Goal: Task Accomplishment & Management: Manage account settings

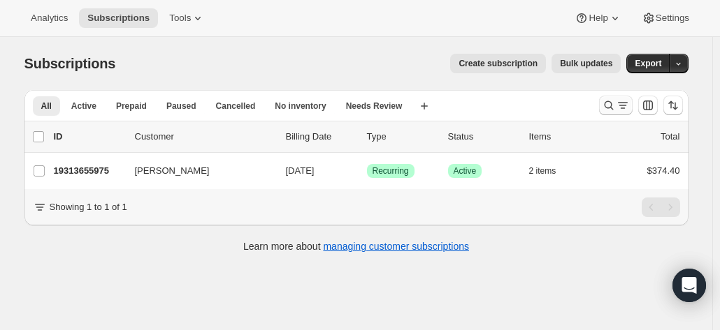
click at [612, 103] on icon "Search and filter results" at bounding box center [609, 106] width 14 height 14
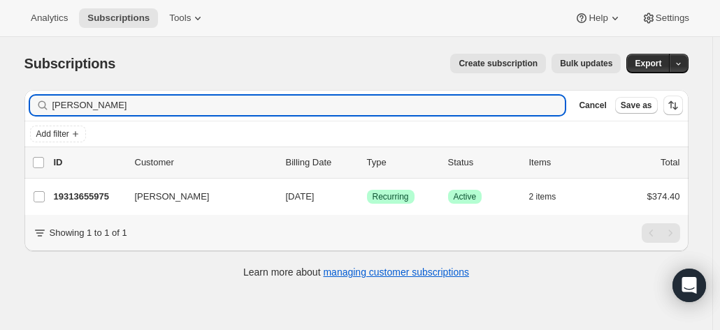
drag, startPoint x: 184, startPoint y: 105, endPoint x: -66, endPoint y: 119, distance: 251.2
click at [0, 119] on html "Analytics Subscriptions Tools Help Settings Skip to content Subscriptions. This…" at bounding box center [360, 165] width 720 height 330
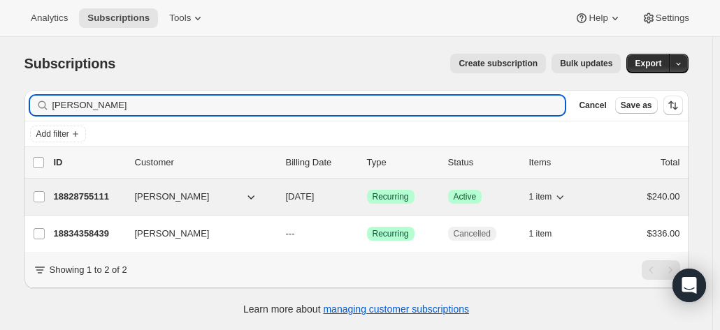
type input "[PERSON_NAME]"
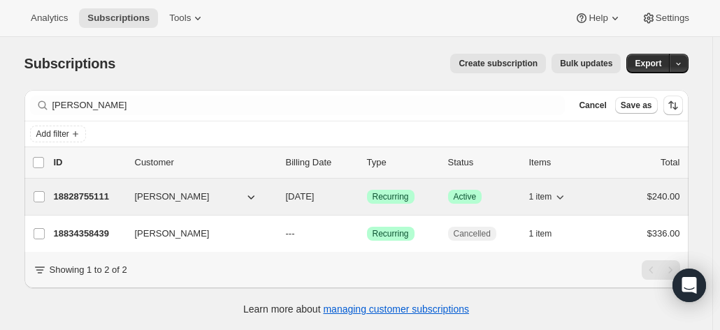
click at [75, 203] on div "18828755111 Barbara James 11/03/2025 Success Recurring Success Active 1 item $2…" at bounding box center [367, 197] width 626 height 20
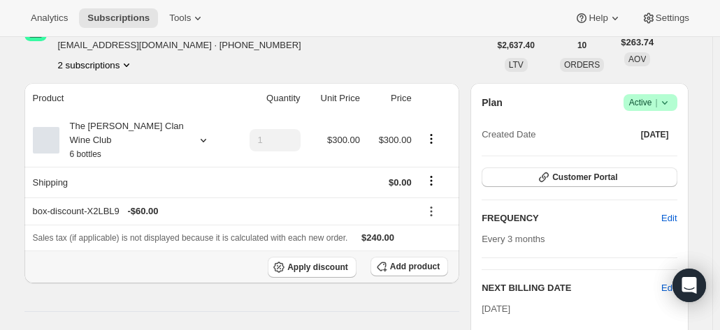
scroll to position [70, 0]
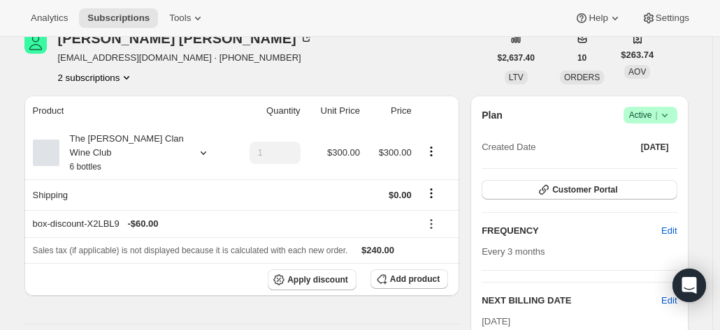
click at [110, 77] on button "2 subscriptions" at bounding box center [96, 78] width 76 height 14
click at [109, 76] on button "2 subscriptions" at bounding box center [96, 78] width 76 height 14
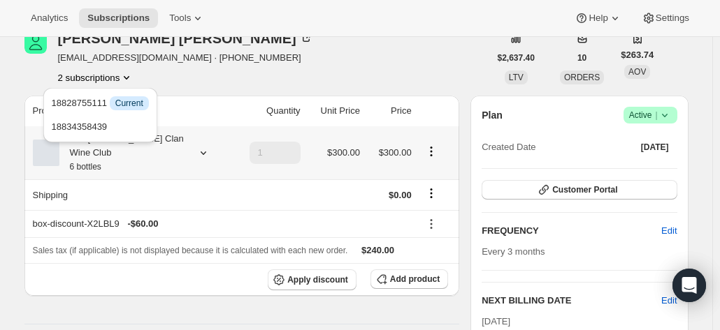
click at [147, 165] on th "The Maxwell Clan Wine Club 6 bottles" at bounding box center [127, 152] width 206 height 53
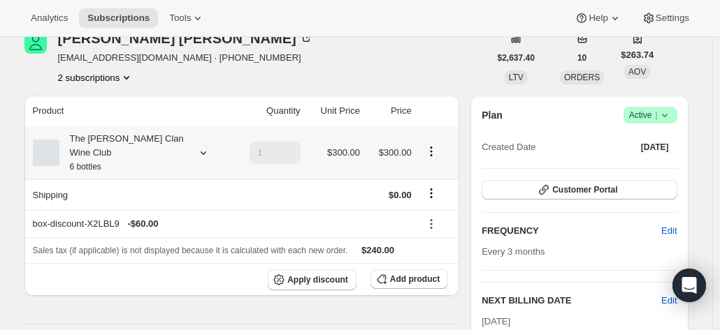
click at [141, 140] on div "The Maxwell Clan Wine Club 6 bottles" at bounding box center [122, 153] width 126 height 42
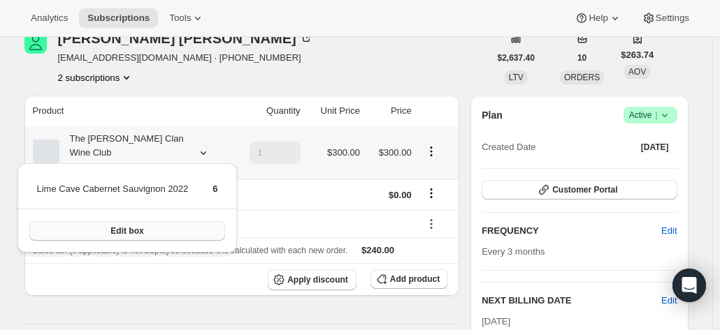
click at [127, 232] on span "Edit box" at bounding box center [126, 231] width 33 height 11
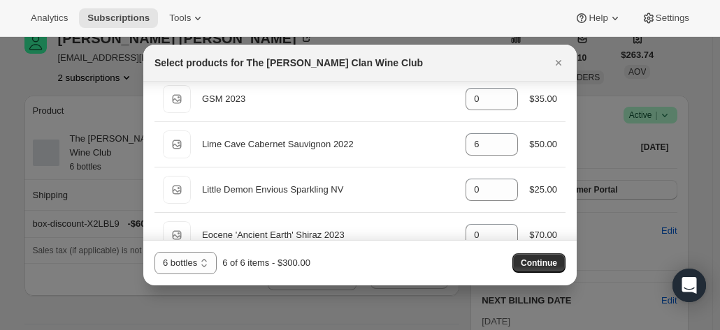
scroll to position [489, 0]
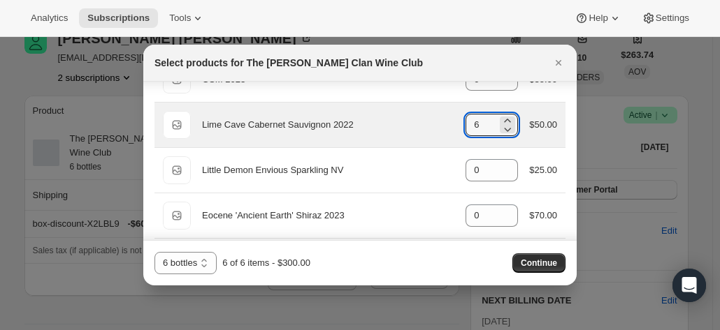
click at [432, 127] on div "Default Title Lime Cave Cabernet Sauvignon 2022 gid://shopify/ProductVariant/46…" at bounding box center [360, 125] width 394 height 28
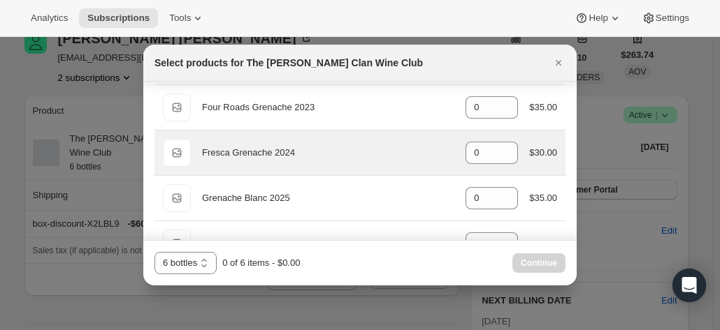
scroll to position [210, 0]
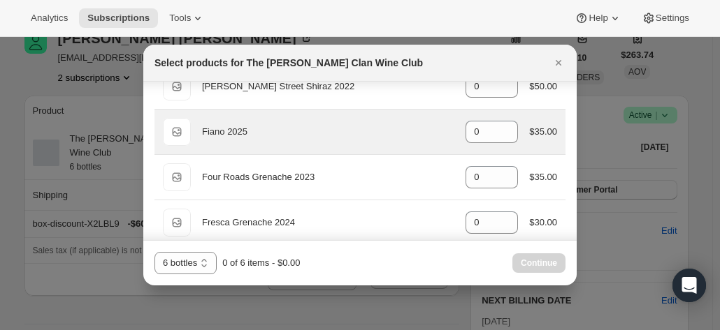
type input "0"
drag, startPoint x: 458, startPoint y: 132, endPoint x: 447, endPoint y: 132, distance: 10.5
click at [447, 132] on div "Default Title Fiano 2025 gid://shopify/ProductVariant/46914039808167 0 $35.00" at bounding box center [360, 132] width 394 height 28
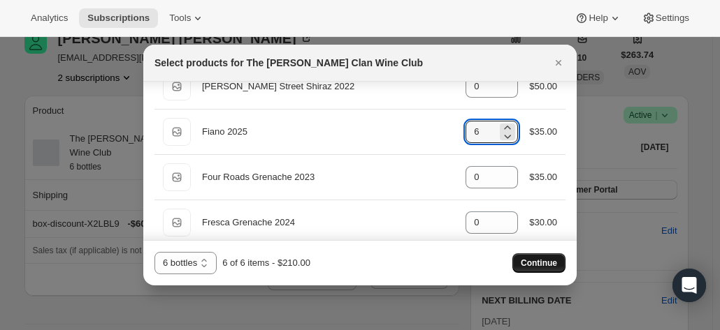
type input "6"
click at [542, 263] on span "Continue" at bounding box center [538, 263] width 36 height 11
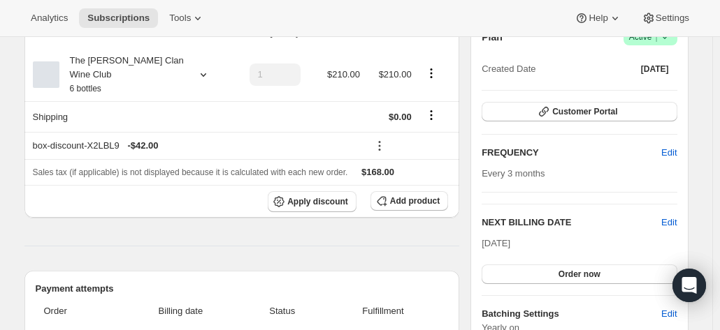
scroll to position [279, 0]
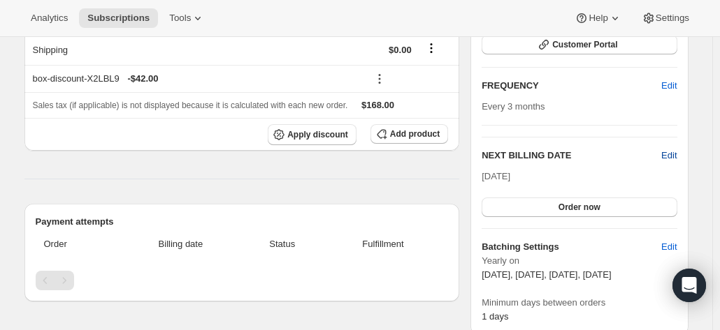
click at [672, 150] on span "Edit" at bounding box center [668, 156] width 15 height 14
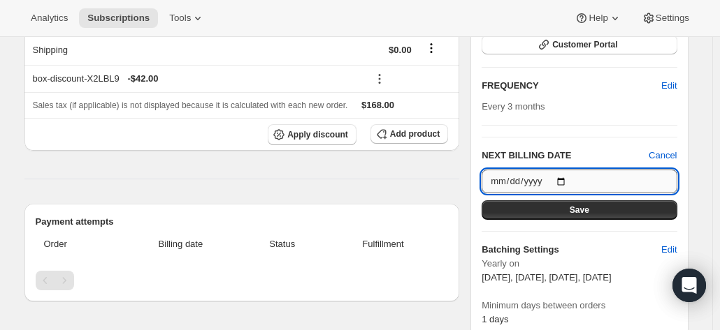
click at [562, 179] on input "2025-11-03" at bounding box center [578, 182] width 195 height 24
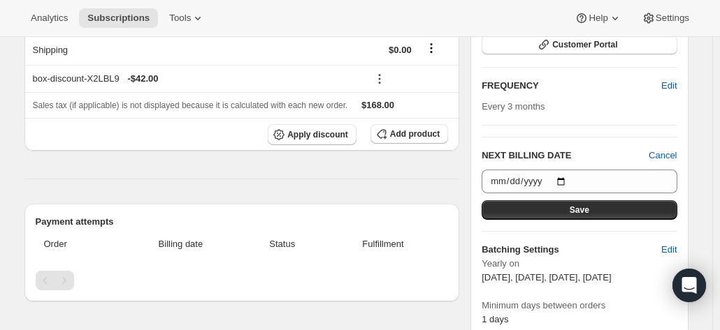
click at [405, 155] on div "Product Quantity Unit Price Price The Maxwell Clan Wine Club 6 bottles 1 $210.0…" at bounding box center [241, 270] width 435 height 640
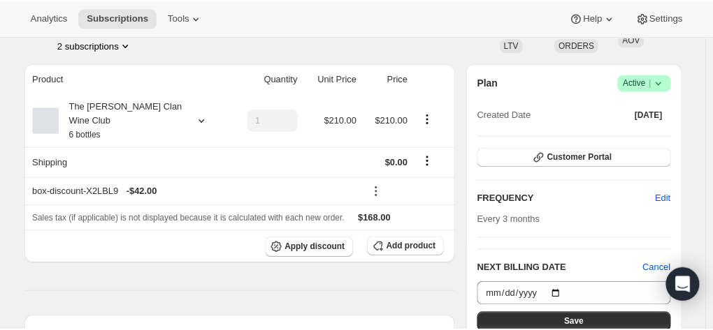
scroll to position [70, 0]
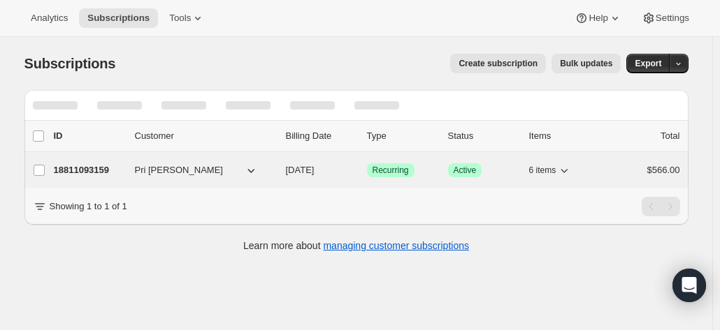
click at [63, 171] on p "18811093159" at bounding box center [89, 170] width 70 height 14
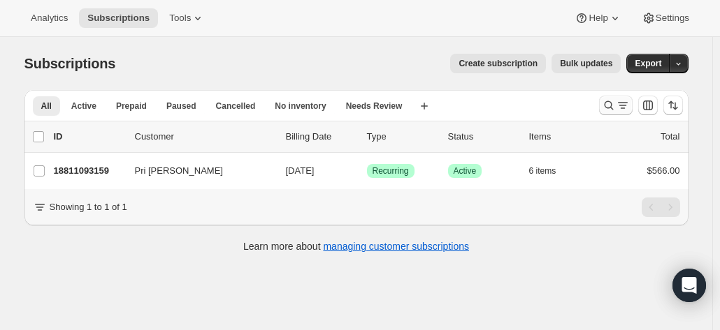
click at [611, 106] on icon "Search and filter results" at bounding box center [609, 106] width 14 height 14
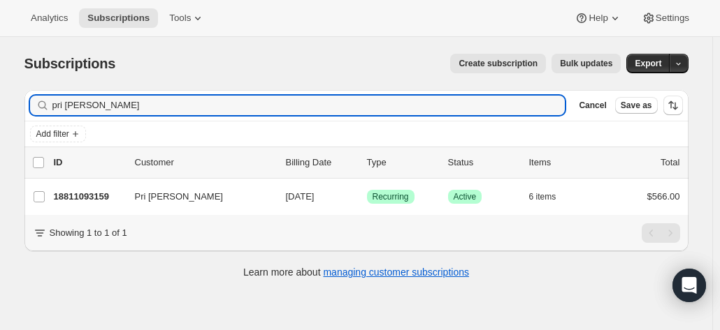
drag, startPoint x: 119, startPoint y: 107, endPoint x: -22, endPoint y: 89, distance: 142.9
click at [0, 89] on html "Analytics Subscriptions Tools Help Settings Skip to content Subscriptions. This…" at bounding box center [360, 165] width 720 height 330
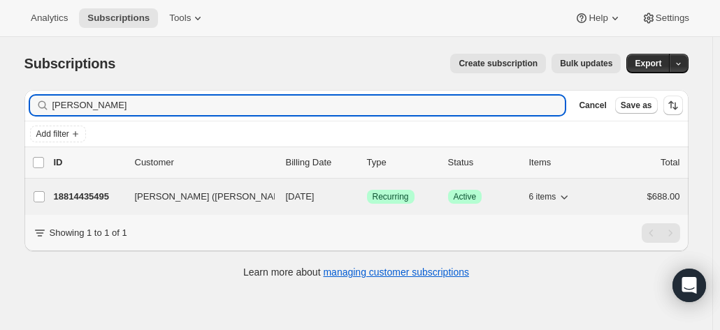
type input "victor wang"
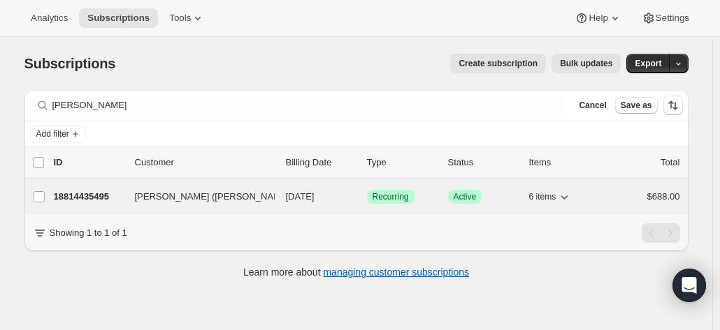
click at [82, 200] on p "18814435495" at bounding box center [89, 197] width 70 height 14
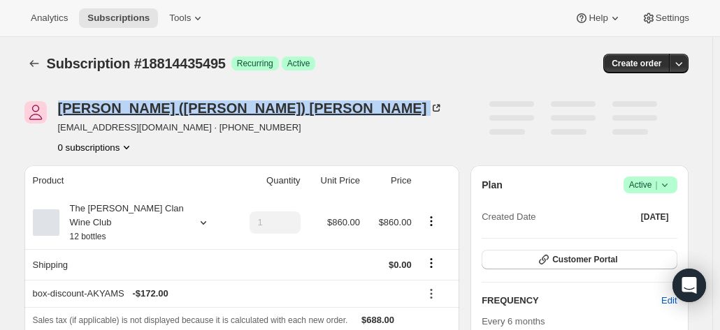
drag, startPoint x: 193, startPoint y: 110, endPoint x: 63, endPoint y: 112, distance: 130.0
click at [63, 112] on div "Yong (Victor) Wang" at bounding box center [251, 108] width 386 height 14
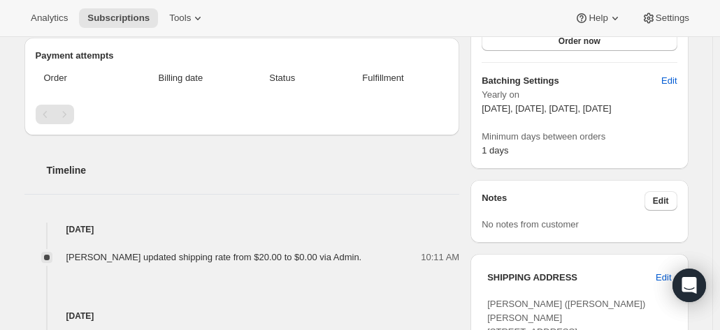
scroll to position [419, 0]
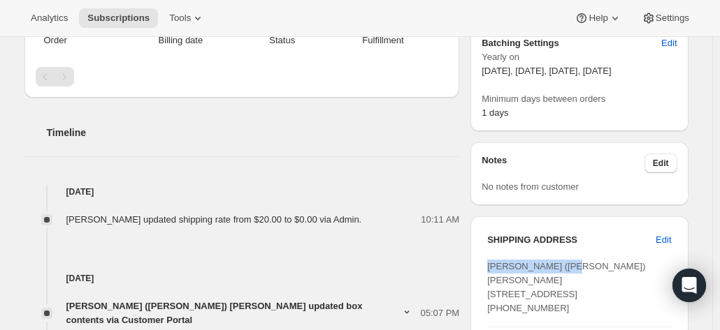
drag, startPoint x: 543, startPoint y: 262, endPoint x: 485, endPoint y: 267, distance: 58.2
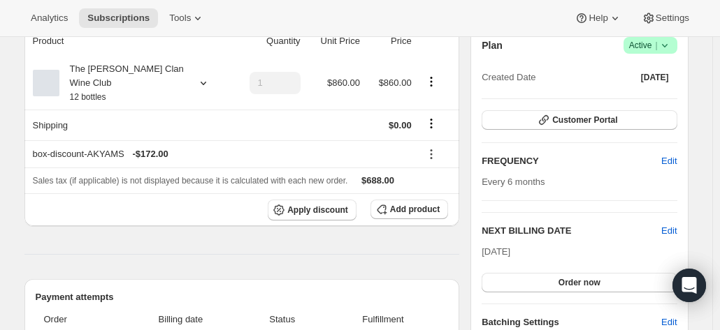
click at [572, 216] on div "Plan Success Active | Created Date Oct 4, 2024 Customer Portal FREQUENCY Edit E…" at bounding box center [578, 218] width 195 height 363
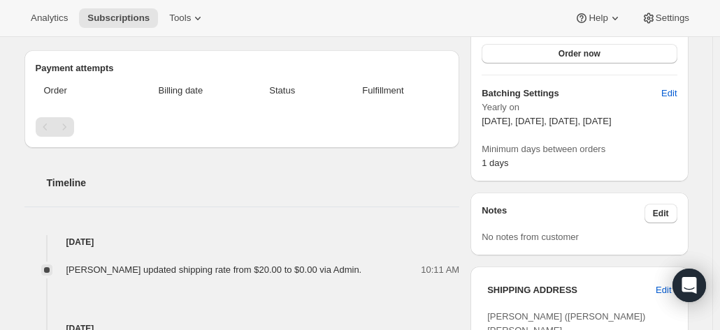
scroll to position [419, 0]
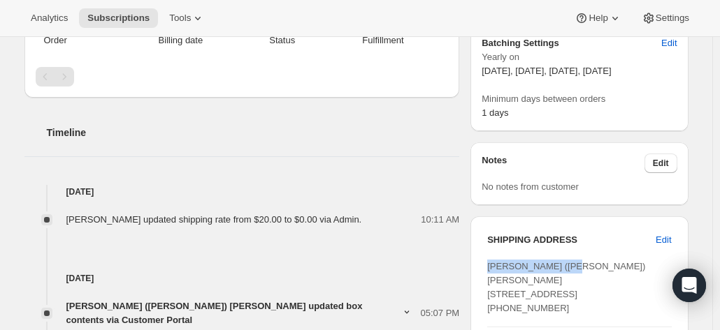
drag, startPoint x: 579, startPoint y: 265, endPoint x: 483, endPoint y: 262, distance: 96.5
copy span "Yong (Victor) Wang"
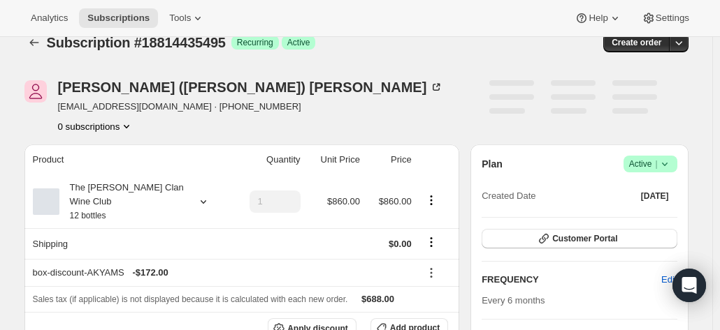
scroll to position [0, 0]
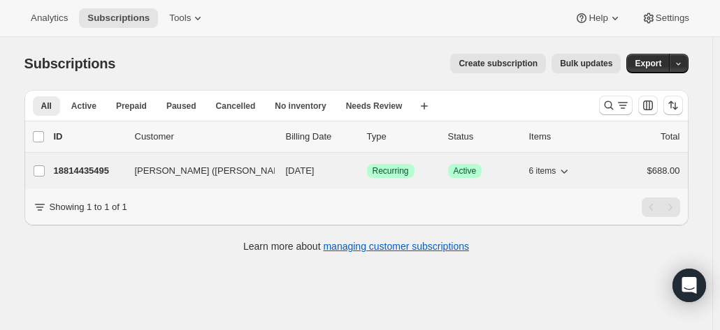
click at [102, 166] on p "18814435495" at bounding box center [89, 171] width 70 height 14
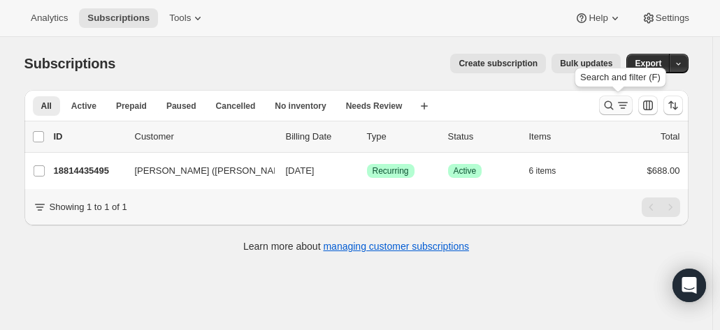
click at [619, 107] on icon "Search and filter results" at bounding box center [623, 106] width 14 height 14
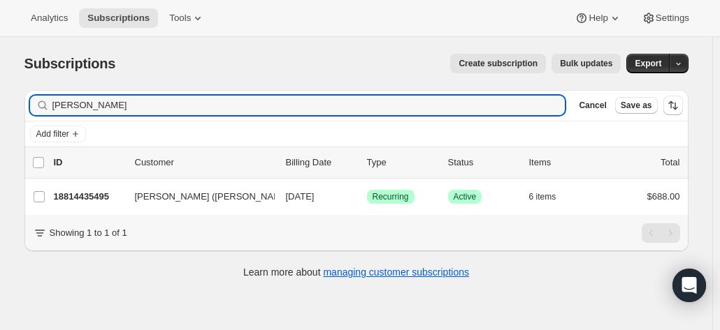
drag, startPoint x: 109, startPoint y: 111, endPoint x: 27, endPoint y: 101, distance: 83.0
click at [27, 102] on div "Filter subscribers victor wang Clear Cancel Save as Add filter 0 selected Updat…" at bounding box center [350, 186] width 675 height 214
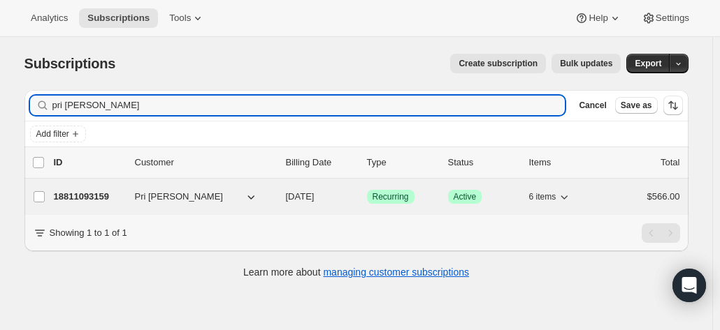
type input "pri hawley"
click at [88, 191] on p "18811093159" at bounding box center [89, 197] width 70 height 14
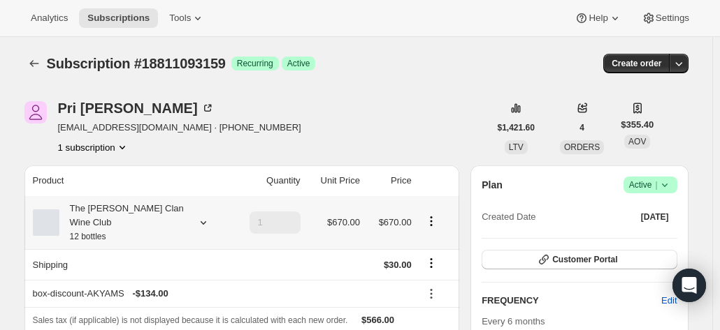
click at [120, 217] on div "The Maxwell Clan Wine Club 12 bottles" at bounding box center [122, 223] width 126 height 42
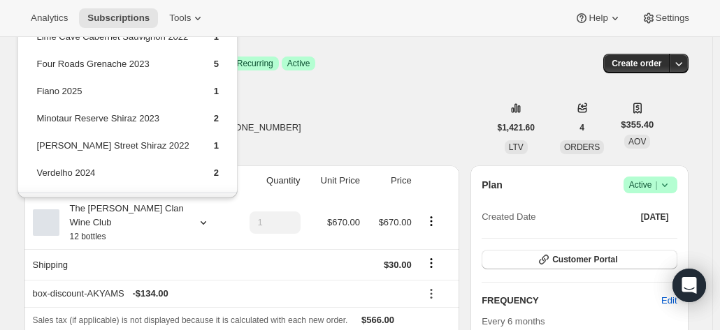
drag, startPoint x: 300, startPoint y: 100, endPoint x: 403, endPoint y: 118, distance: 104.3
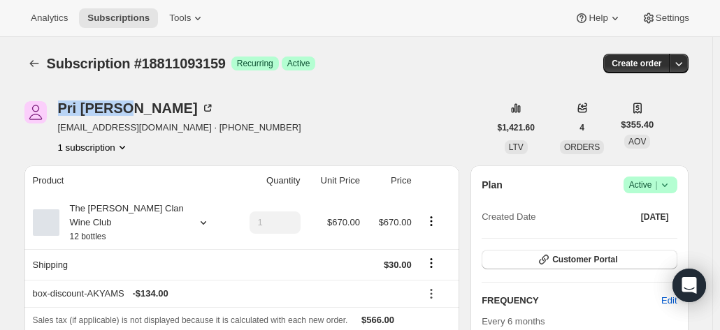
drag, startPoint x: 131, startPoint y: 107, endPoint x: 52, endPoint y: 114, distance: 78.6
click at [52, 114] on div "Pri Hawley privanda@icloud.com · +61450496166 1 subscription" at bounding box center [256, 127] width 465 height 53
copy div "Pri Hawley"
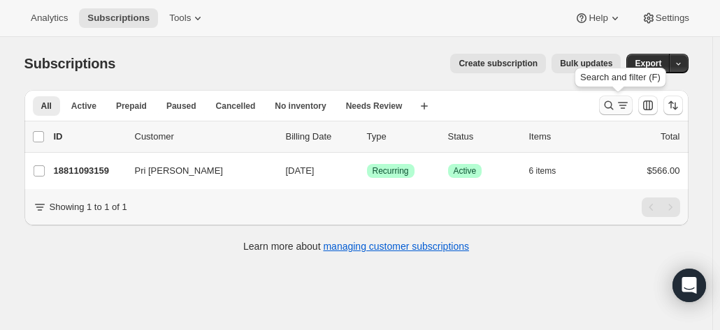
click at [620, 101] on icon "Search and filter results" at bounding box center [623, 106] width 14 height 14
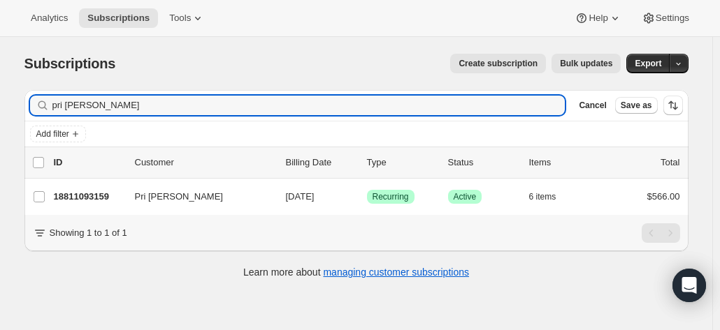
drag, startPoint x: 113, startPoint y: 105, endPoint x: 6, endPoint y: 108, distance: 106.9
click at [6, 108] on div "Subscriptions. This page is ready Subscriptions Create subscription Bulk update…" at bounding box center [356, 202] width 712 height 330
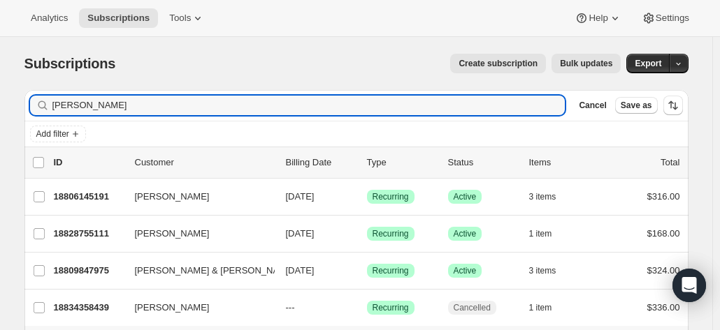
type input "[PERSON_NAME]"
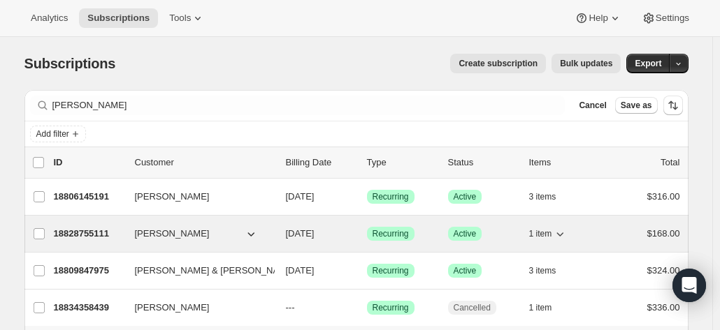
click at [89, 230] on p "18828755111" at bounding box center [89, 234] width 70 height 14
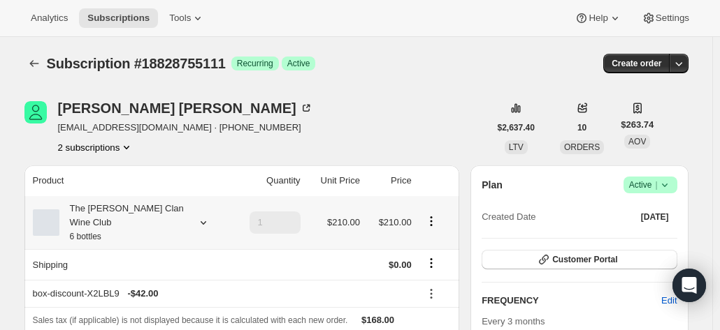
scroll to position [70, 0]
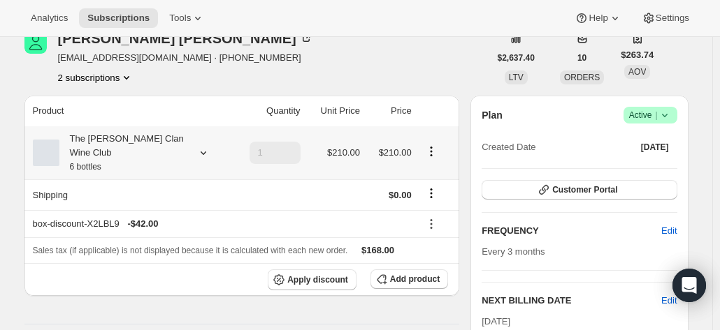
click at [133, 138] on div "The [PERSON_NAME] Clan Wine Club 6 bottles" at bounding box center [122, 153] width 126 height 42
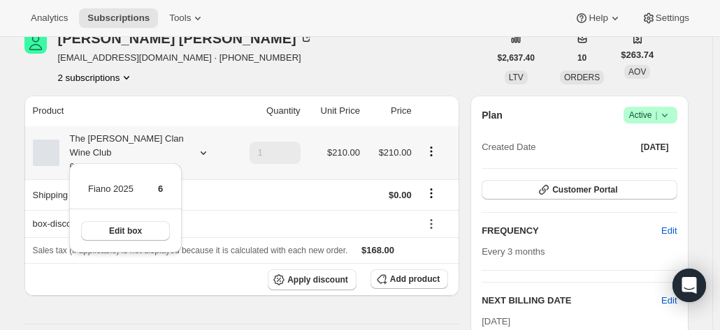
click at [133, 138] on div "The Maxwell Clan Wine Club 6 bottles" at bounding box center [122, 153] width 126 height 42
click at [405, 274] on span "Add product" at bounding box center [415, 279] width 50 height 11
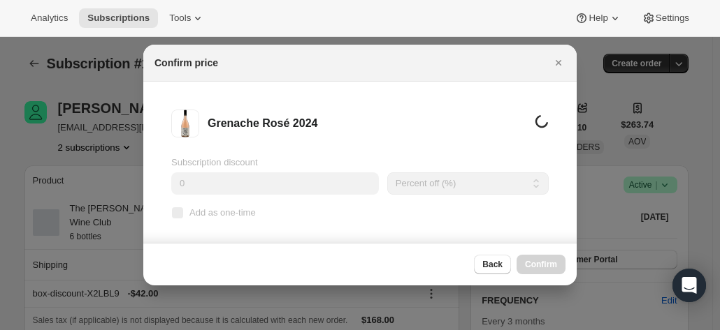
scroll to position [0, 0]
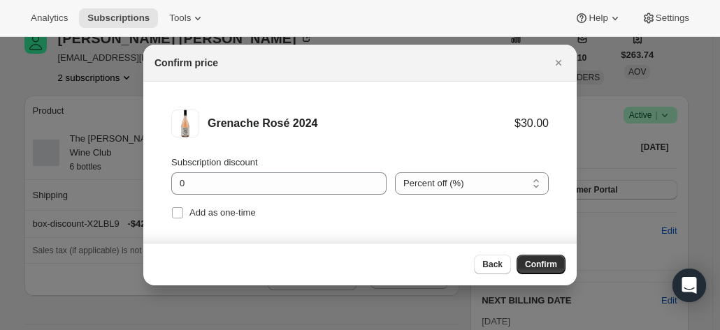
click at [537, 261] on span "Confirm" at bounding box center [541, 264] width 32 height 11
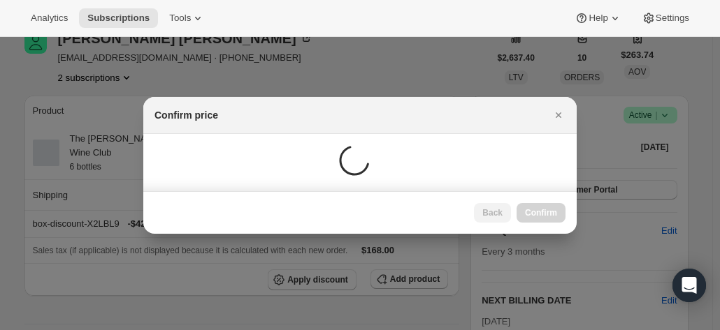
scroll to position [70, 0]
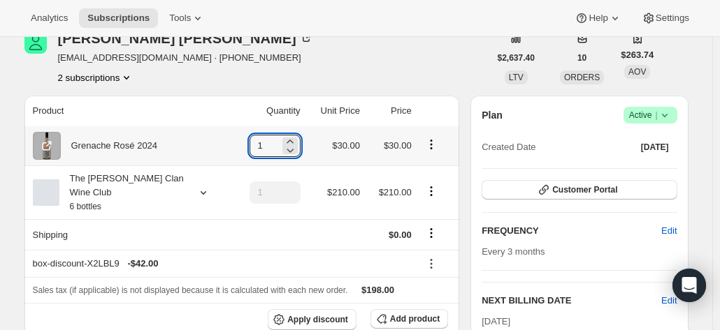
drag, startPoint x: 270, startPoint y: 144, endPoint x: 229, endPoint y: 144, distance: 40.5
click at [229, 144] on tr "Grenache Rosé 2024 1 $30.00 $30.00" at bounding box center [241, 145] width 435 height 39
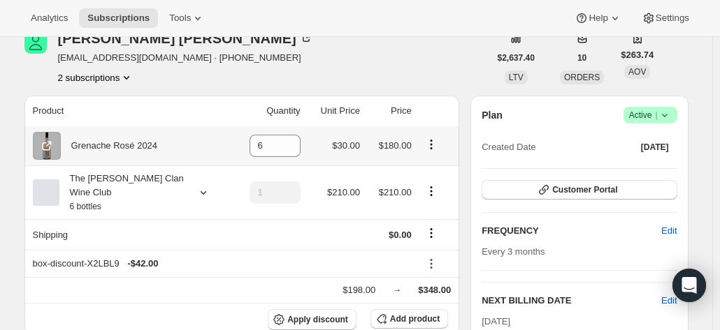
click at [126, 149] on div "Grenache Rosé 2024" at bounding box center [109, 146] width 97 height 14
click at [430, 145] on icon "Product actions" at bounding box center [431, 145] width 14 height 14
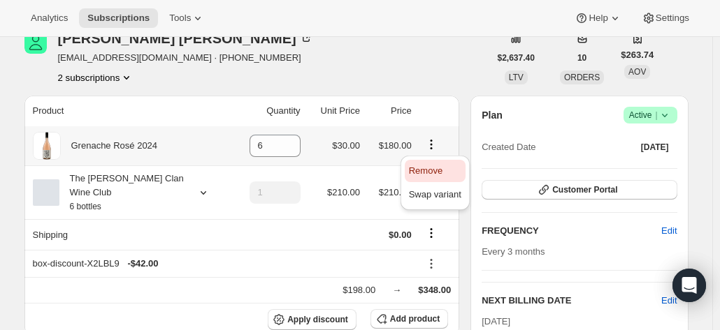
click at [423, 173] on span "Remove" at bounding box center [426, 171] width 34 height 10
type input "0"
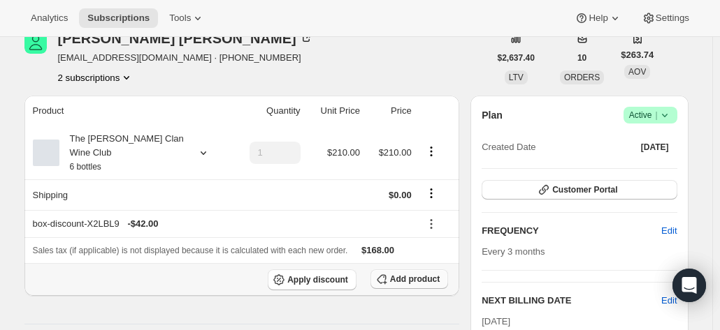
click at [401, 274] on span "Add product" at bounding box center [415, 279] width 50 height 11
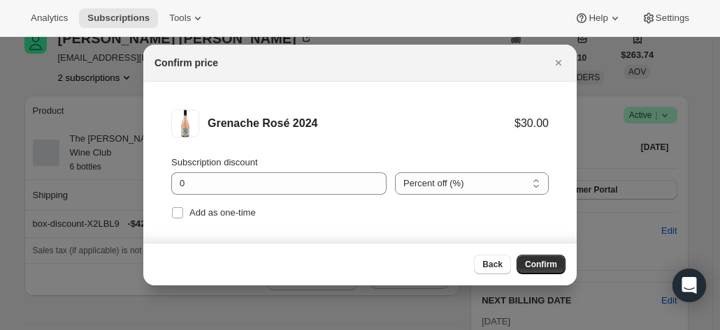
scroll to position [0, 0]
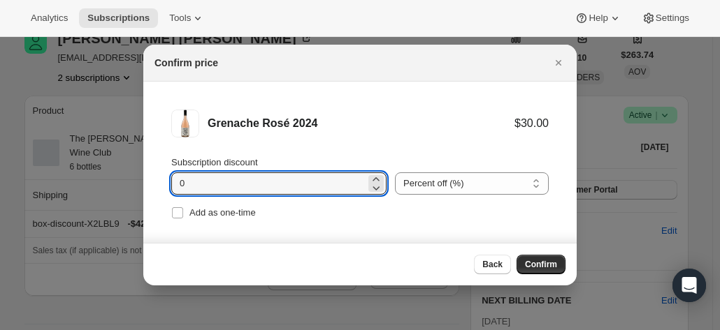
drag, startPoint x: 210, startPoint y: 182, endPoint x: 187, endPoint y: 121, distance: 65.7
type input "20"
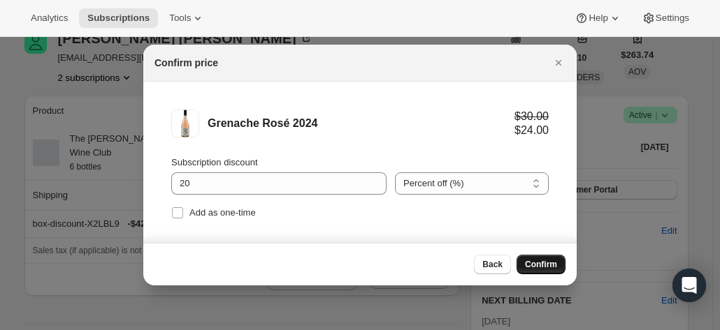
click at [530, 263] on span "Confirm" at bounding box center [541, 264] width 32 height 11
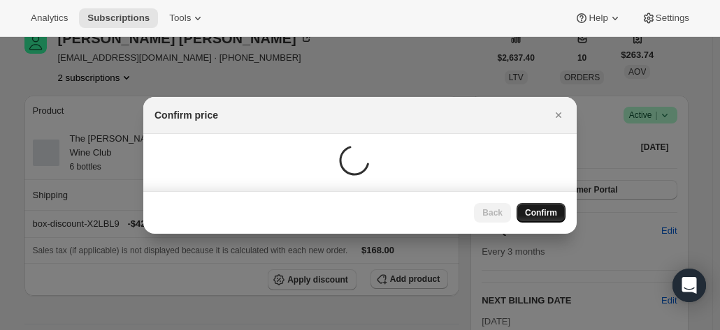
scroll to position [70, 0]
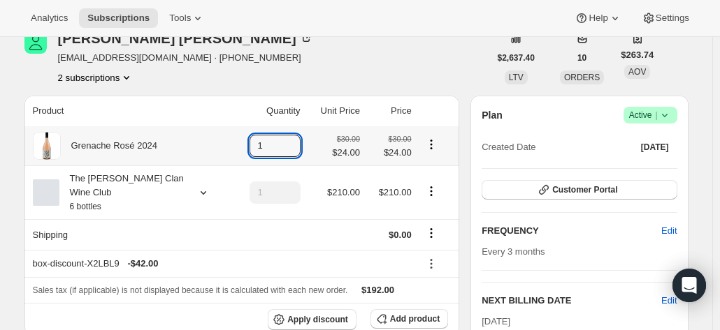
drag, startPoint x: 249, startPoint y: 142, endPoint x: 225, endPoint y: 122, distance: 30.8
click at [226, 136] on tr "Grenache Rosé 2024 1 $30.00 $24.00 $30.00 $24.00" at bounding box center [241, 145] width 435 height 39
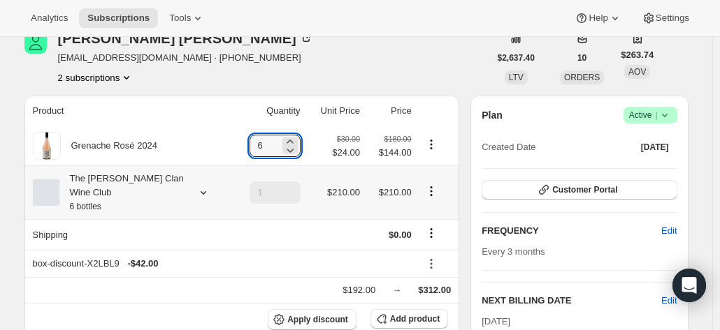
type input "6"
click at [168, 185] on div "The Maxwell Clan Wine Club 6 bottles" at bounding box center [122, 193] width 126 height 42
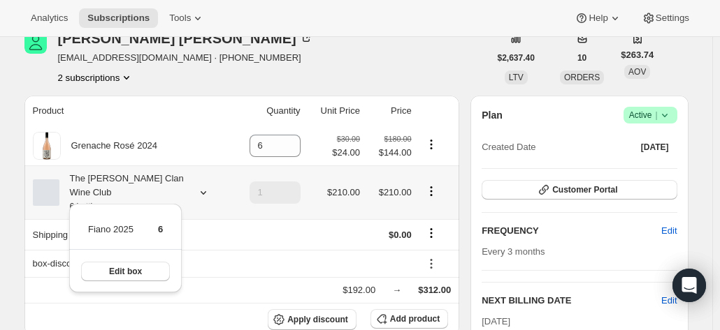
click at [168, 185] on div "The Maxwell Clan Wine Club 6 bottles" at bounding box center [122, 193] width 126 height 42
click at [284, 43] on div "Barbara James barbjames100@gmail.com · +61418824145 2 subscriptions" at bounding box center [256, 57] width 465 height 53
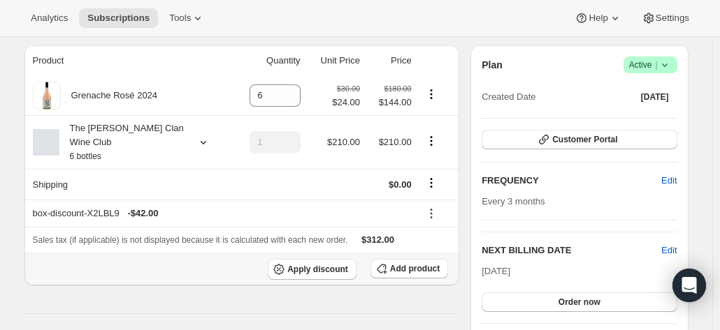
scroll to position [140, 0]
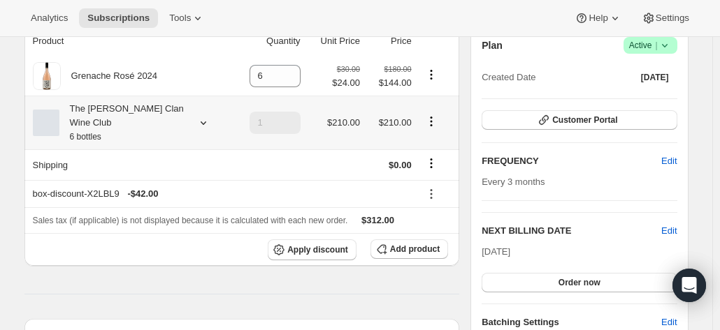
click at [196, 116] on div at bounding box center [201, 123] width 20 height 14
click at [433, 156] on icon "Shipping actions" at bounding box center [431, 163] width 14 height 14
click at [434, 156] on icon "Shipping actions" at bounding box center [431, 163] width 14 height 14
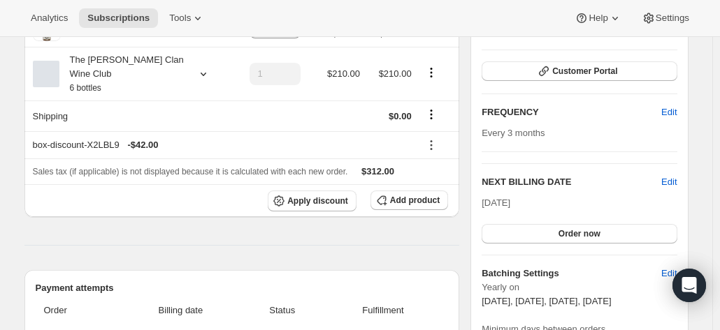
scroll to position [210, 0]
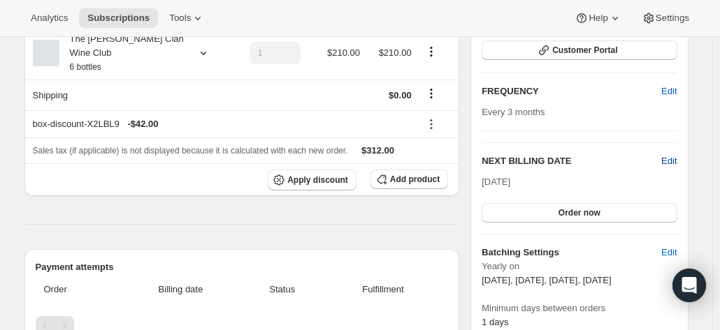
click at [672, 159] on span "Edit" at bounding box center [668, 161] width 15 height 14
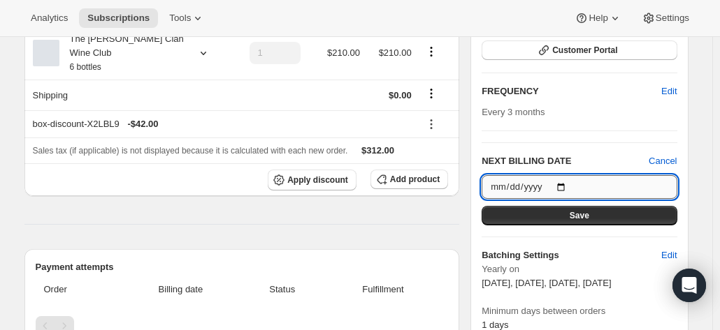
click at [568, 184] on input "2025-11-03" at bounding box center [578, 187] width 195 height 24
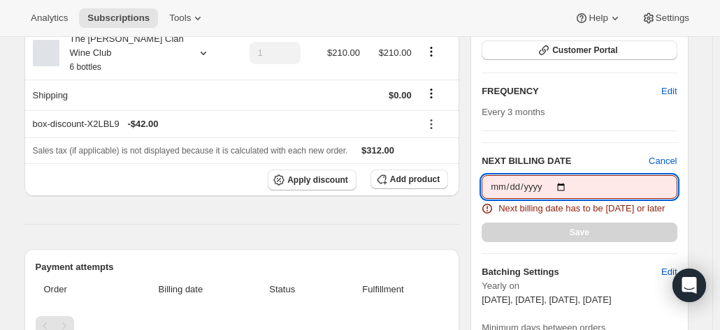
type input "2025-10-09"
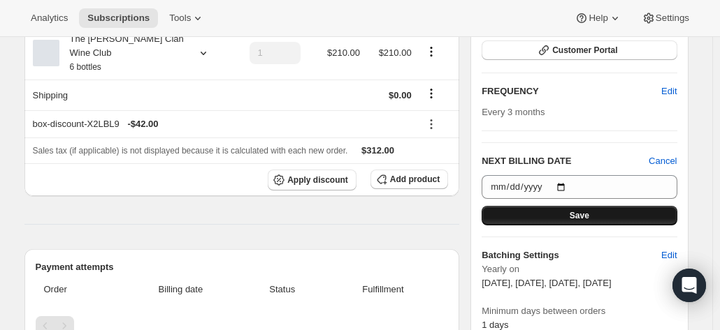
click at [581, 208] on button "Save" at bounding box center [578, 216] width 195 height 20
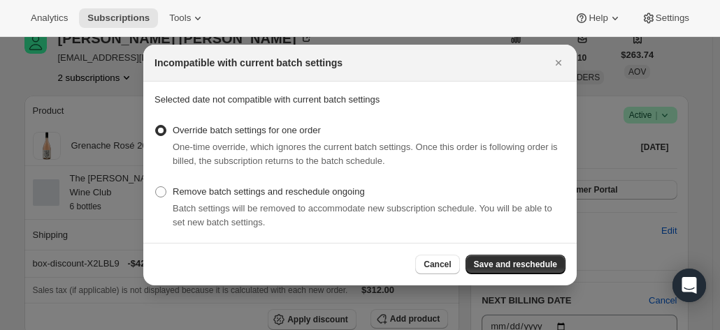
scroll to position [0, 0]
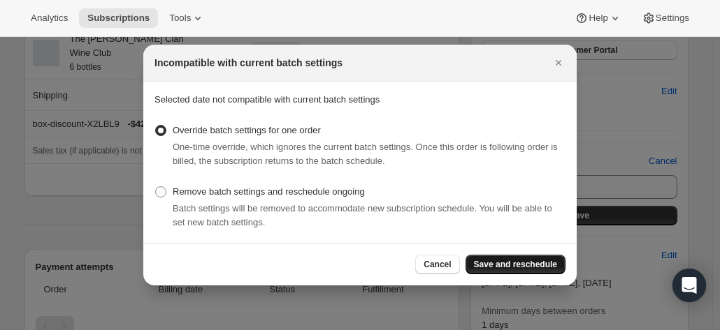
click at [509, 263] on span "Save and reschedule" at bounding box center [515, 264] width 83 height 11
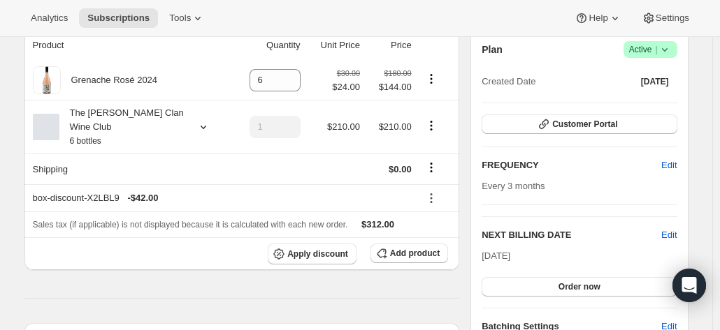
scroll to position [140, 0]
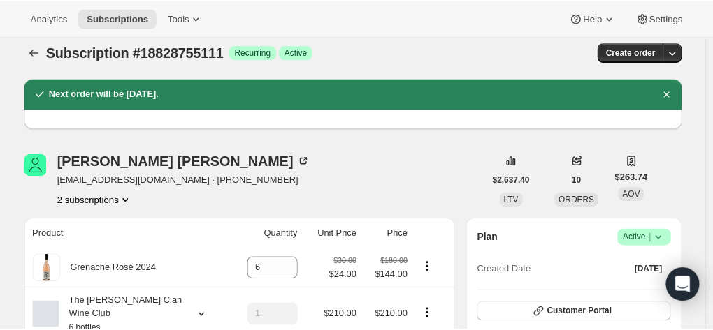
scroll to position [0, 0]
